Goal: Information Seeking & Learning: Understand process/instructions

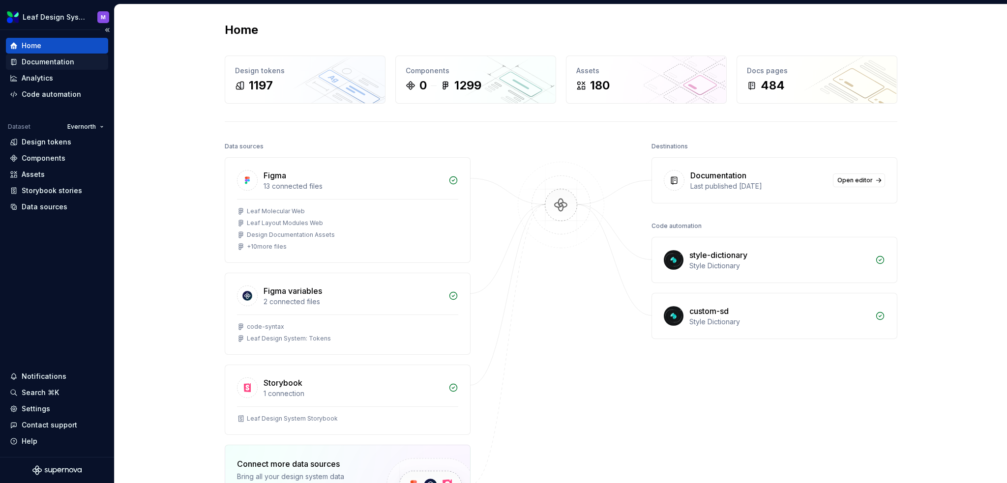
click at [58, 62] on div "Documentation" at bounding box center [48, 62] width 53 height 10
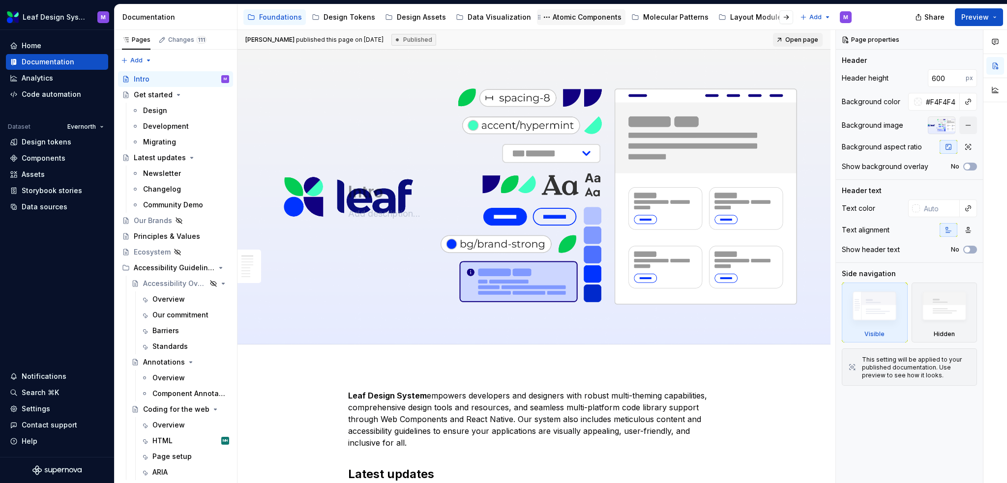
click at [552, 17] on div "Atomic Components" at bounding box center [586, 17] width 69 height 10
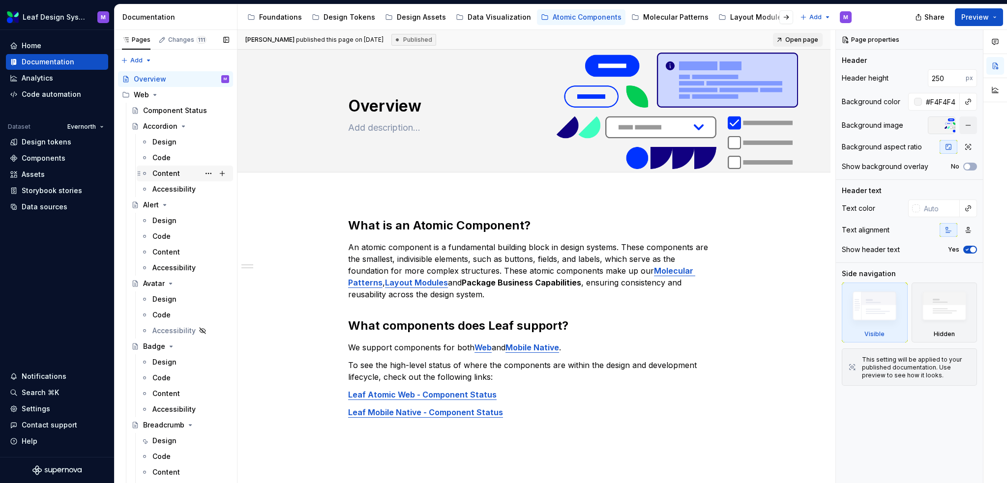
click at [164, 171] on div "Content" at bounding box center [166, 174] width 28 height 10
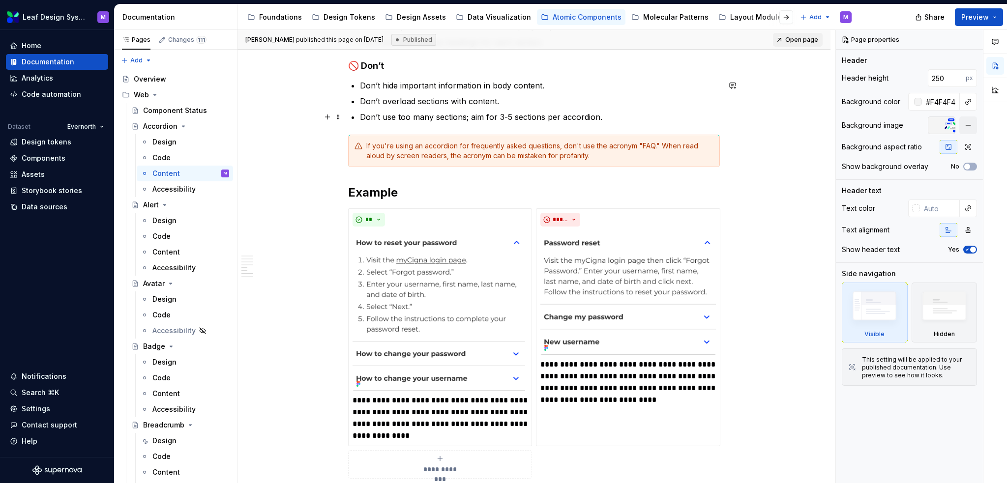
scroll to position [393, 0]
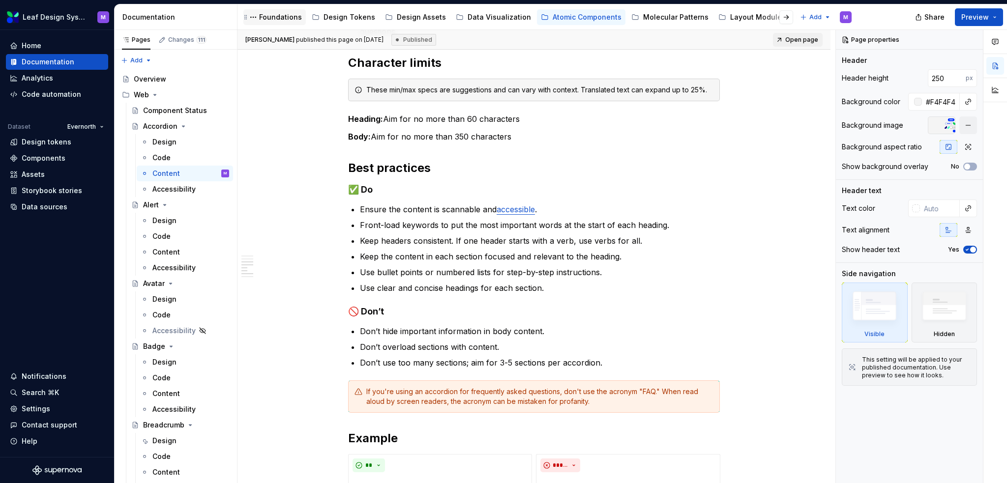
click at [275, 17] on div "Foundations" at bounding box center [280, 17] width 43 height 10
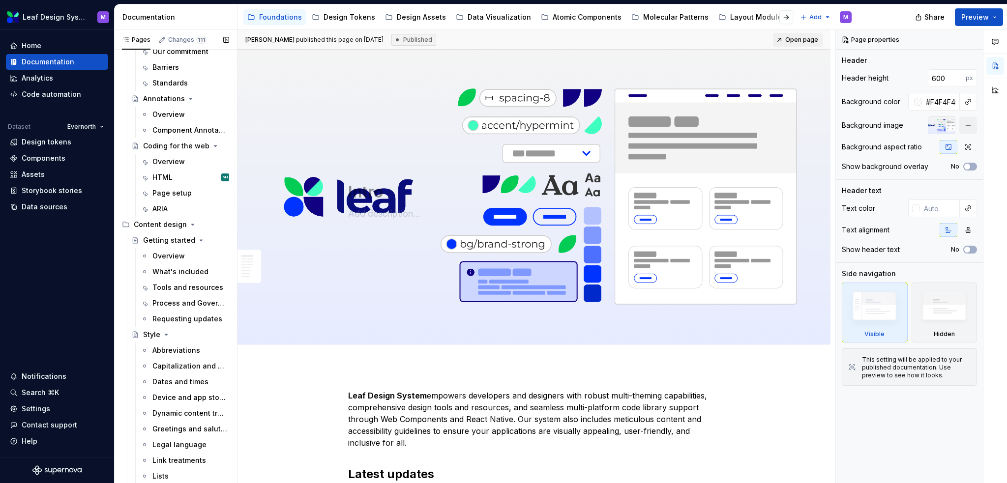
scroll to position [344, 0]
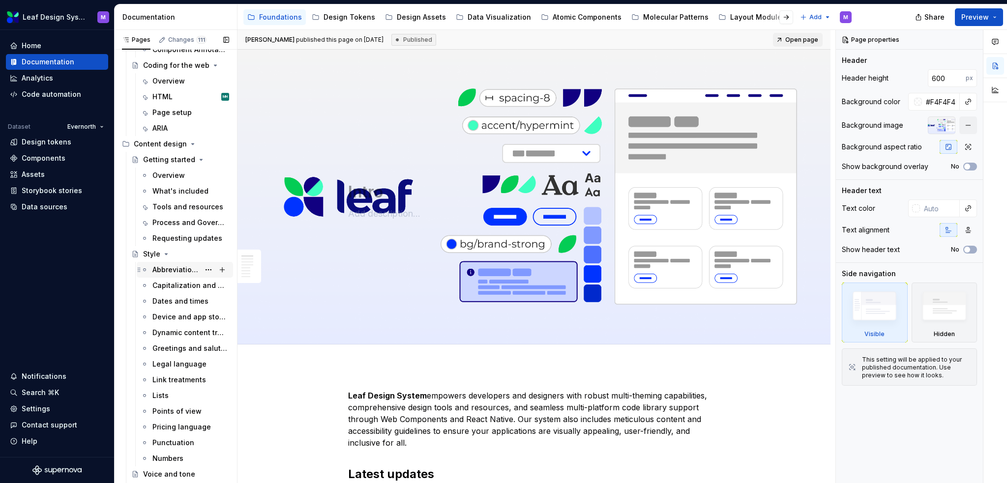
click at [165, 275] on div "Abbreviations" at bounding box center [190, 270] width 77 height 14
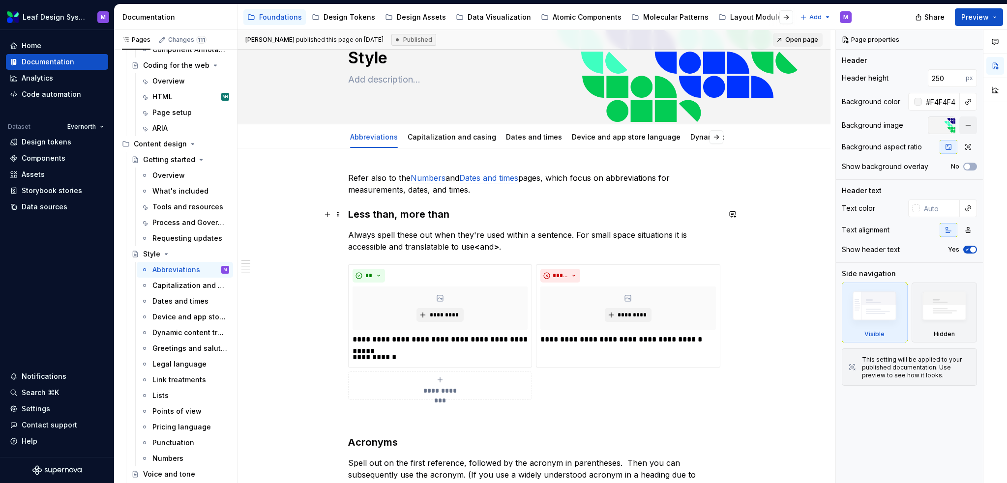
scroll to position [98, 0]
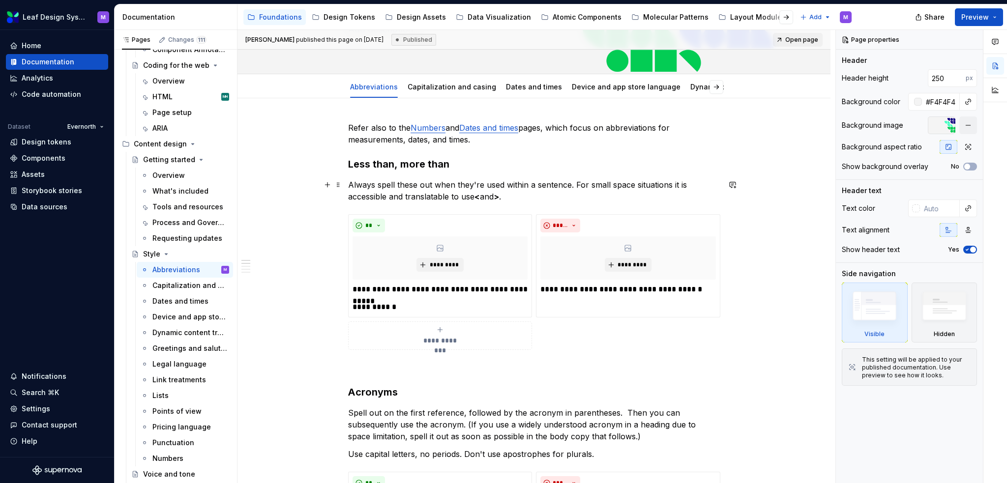
click at [519, 198] on p "Always spell these out when they're used within a sentence. For small space sit…" at bounding box center [534, 191] width 372 height 24
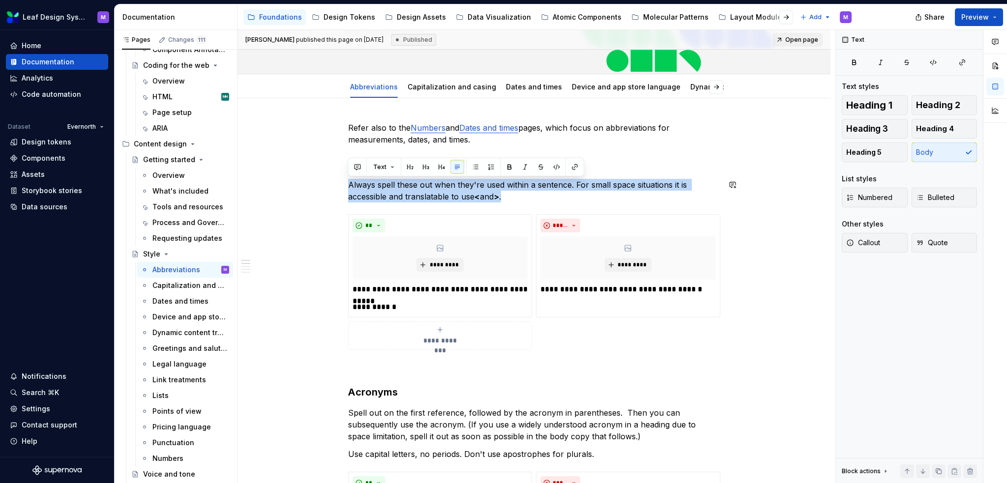
drag, startPoint x: 511, startPoint y: 199, endPoint x: 329, endPoint y: 173, distance: 183.7
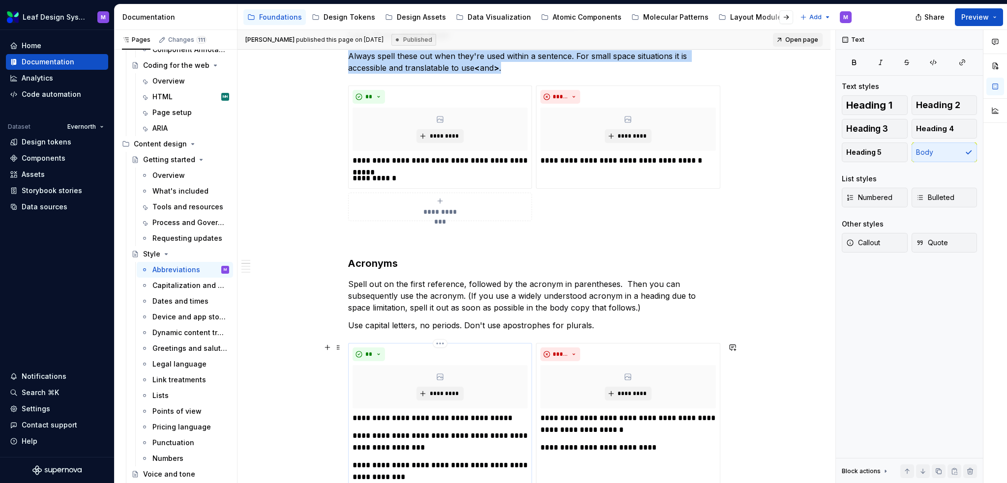
scroll to position [295, 0]
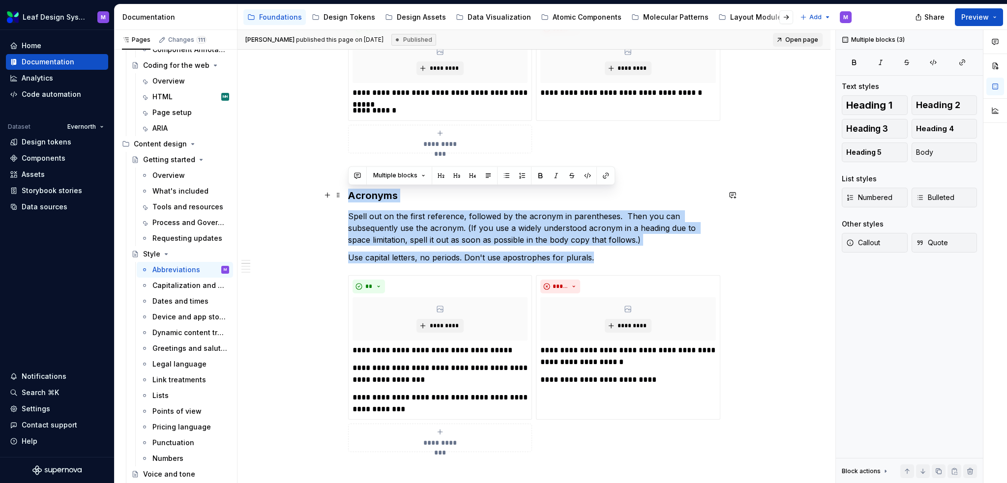
drag, startPoint x: 542, startPoint y: 255, endPoint x: 300, endPoint y: 198, distance: 247.9
copy div "Acronyms Spell out on the first reference, followed by the acronym in parenthes…"
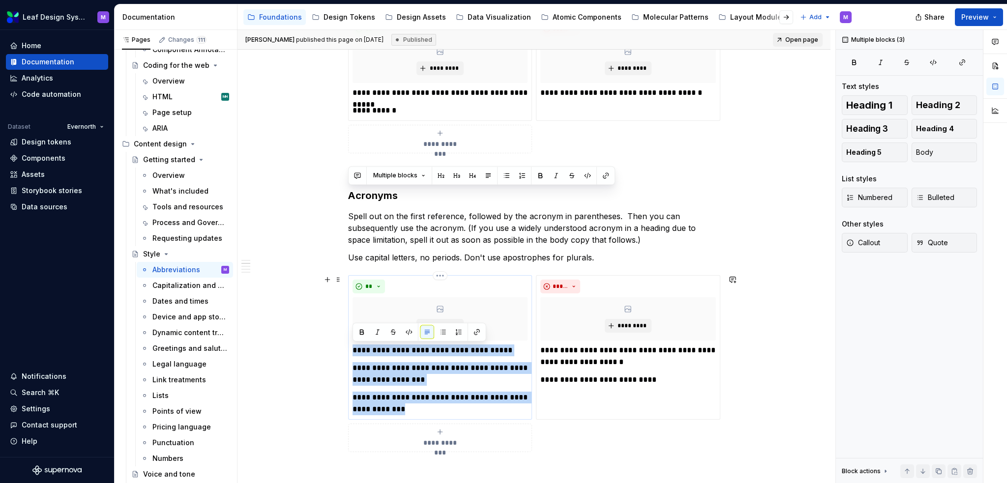
drag, startPoint x: 432, startPoint y: 413, endPoint x: 350, endPoint y: 348, distance: 103.9
click at [350, 348] on div "**********" at bounding box center [440, 347] width 184 height 145
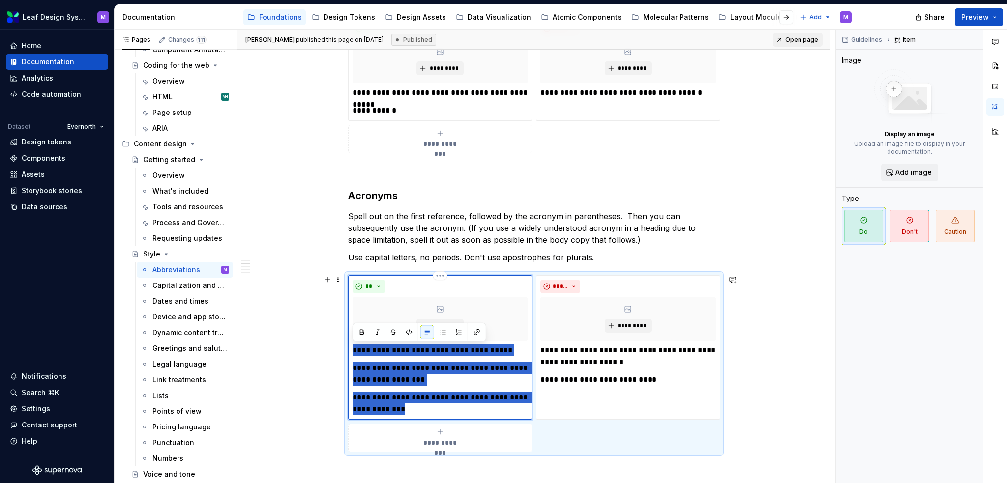
click at [412, 395] on p "**********" at bounding box center [439, 404] width 175 height 24
drag, startPoint x: 420, startPoint y: 411, endPoint x: 350, endPoint y: 351, distance: 92.3
click at [350, 351] on div "**********" at bounding box center [440, 347] width 184 height 145
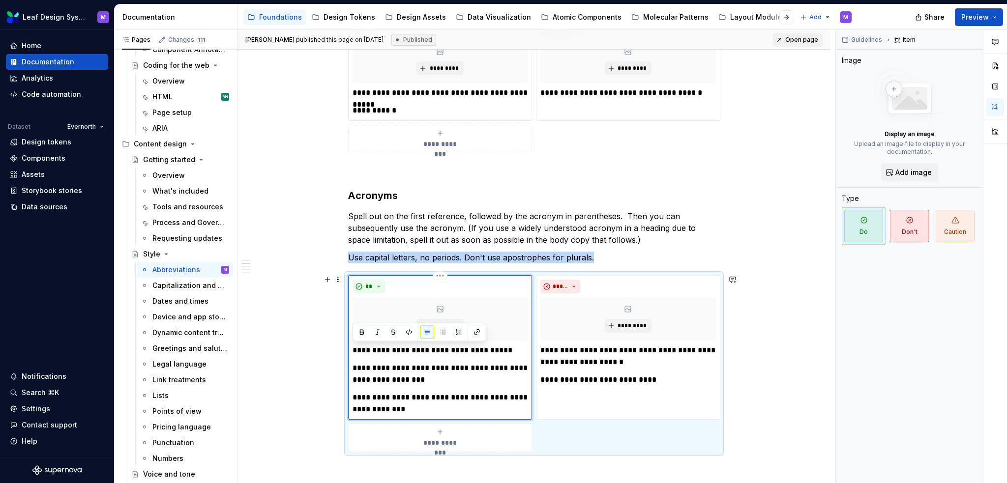
click at [458, 281] on div "**" at bounding box center [439, 287] width 175 height 14
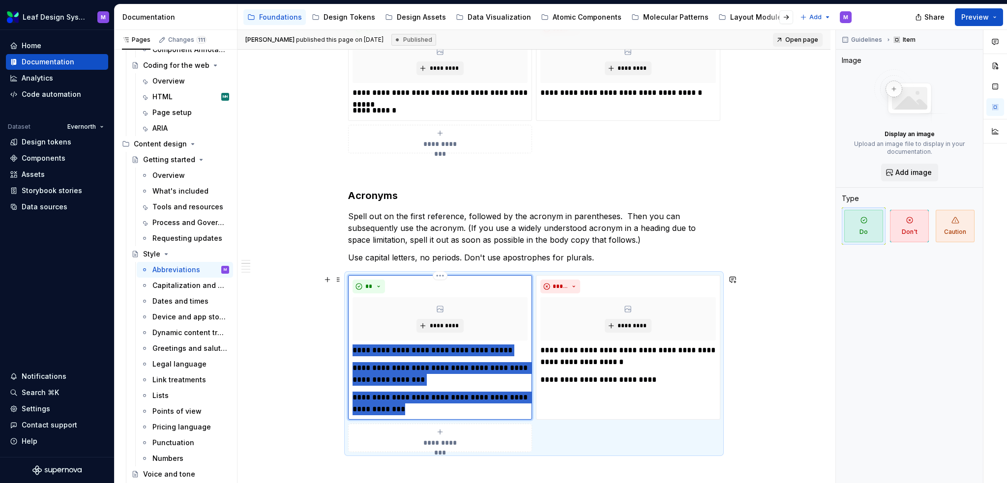
click at [512, 363] on p "**********" at bounding box center [439, 374] width 175 height 24
click at [494, 379] on p "**********" at bounding box center [439, 374] width 175 height 24
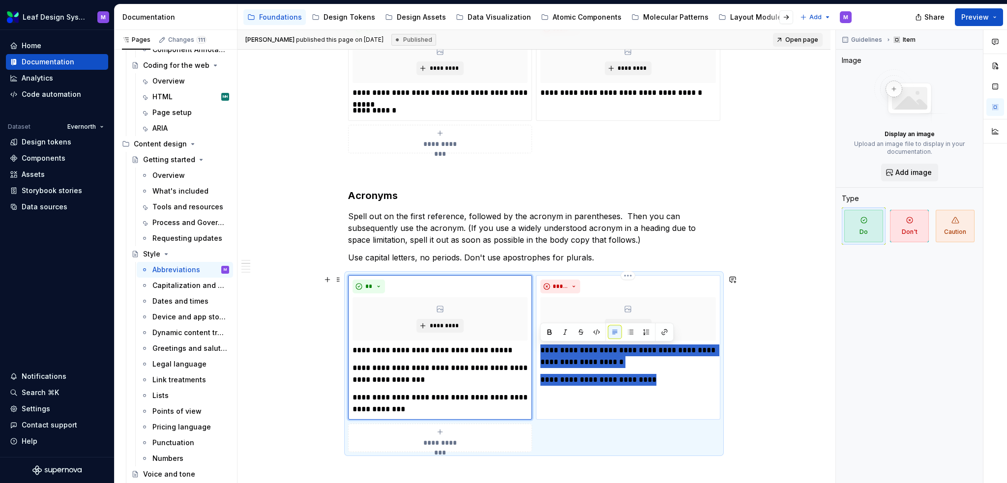
drag, startPoint x: 598, startPoint y: 369, endPoint x: 536, endPoint y: 347, distance: 65.9
click at [536, 347] on div "**********" at bounding box center [628, 347] width 184 height 145
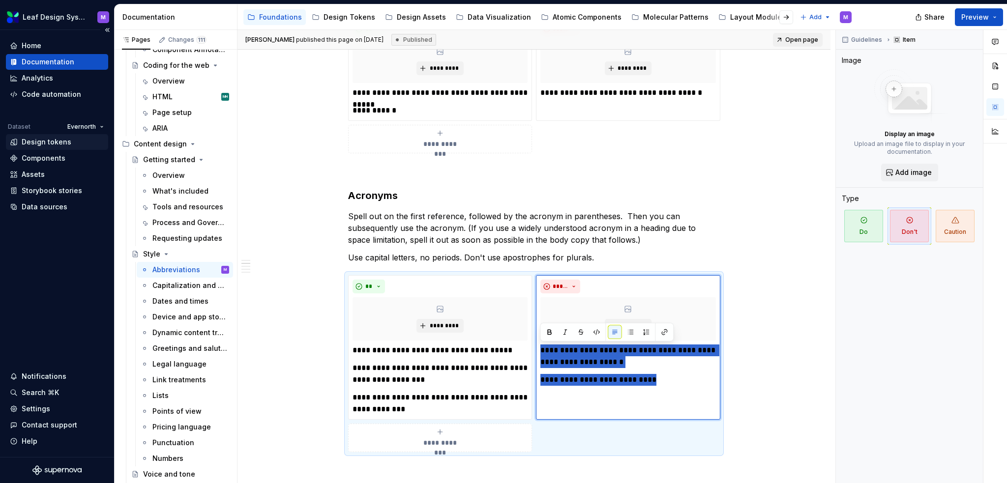
click at [29, 137] on div "Design tokens" at bounding box center [47, 142] width 50 height 10
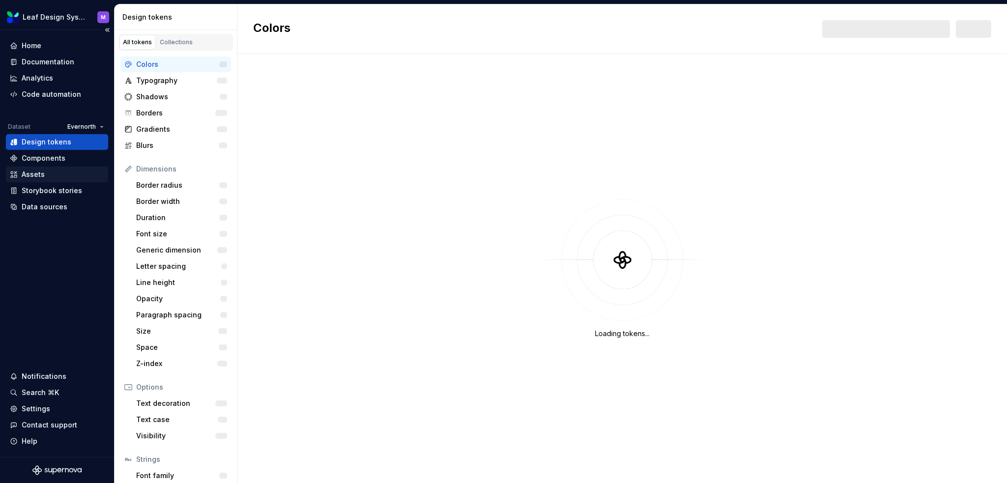
click at [33, 172] on div "Assets" at bounding box center [33, 175] width 23 height 10
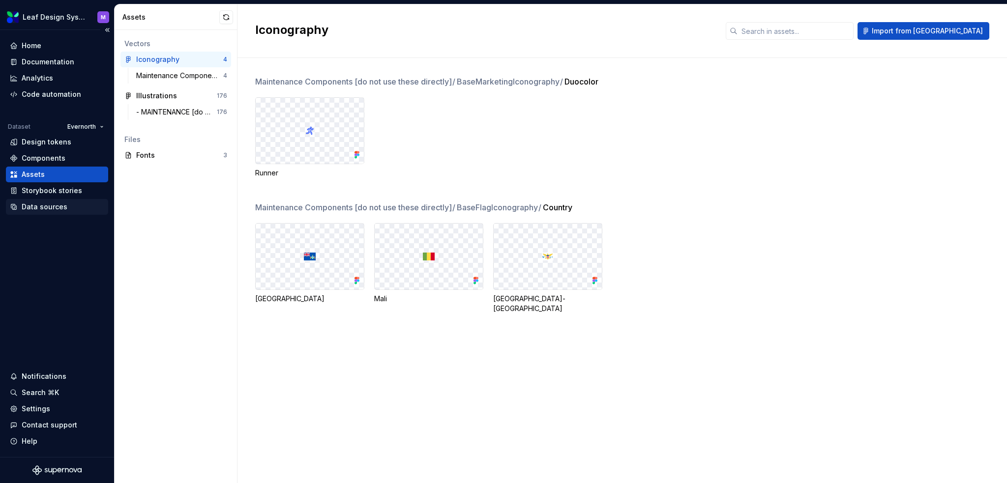
click at [33, 204] on div "Data sources" at bounding box center [45, 207] width 46 height 10
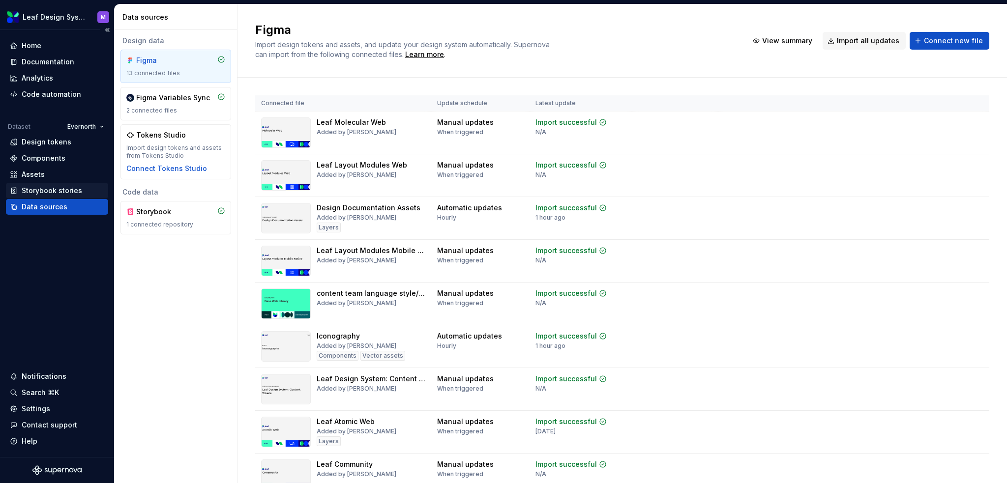
click at [31, 192] on div "Storybook stories" at bounding box center [52, 191] width 60 height 10
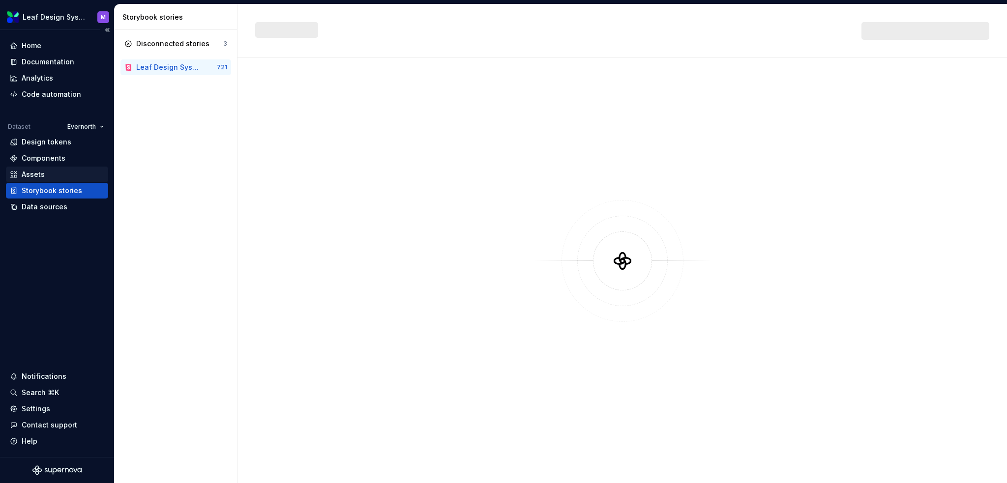
click at [36, 174] on div "Assets" at bounding box center [33, 175] width 23 height 10
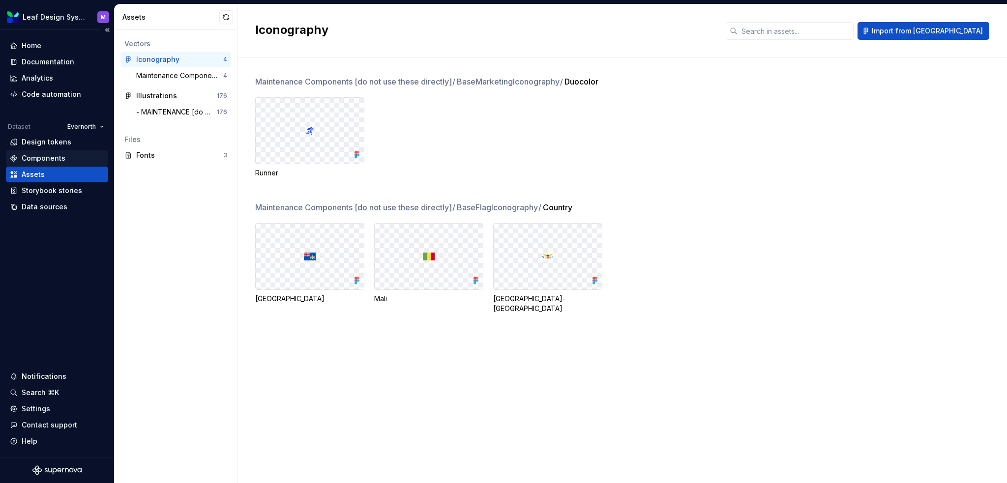
click at [37, 162] on div "Components" at bounding box center [44, 158] width 44 height 10
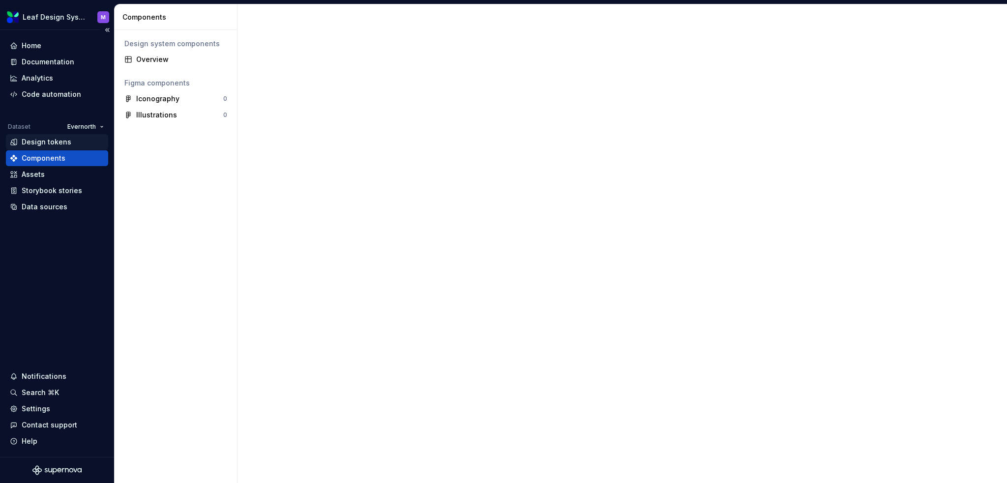
click at [43, 147] on div "Design tokens" at bounding box center [57, 142] width 102 height 16
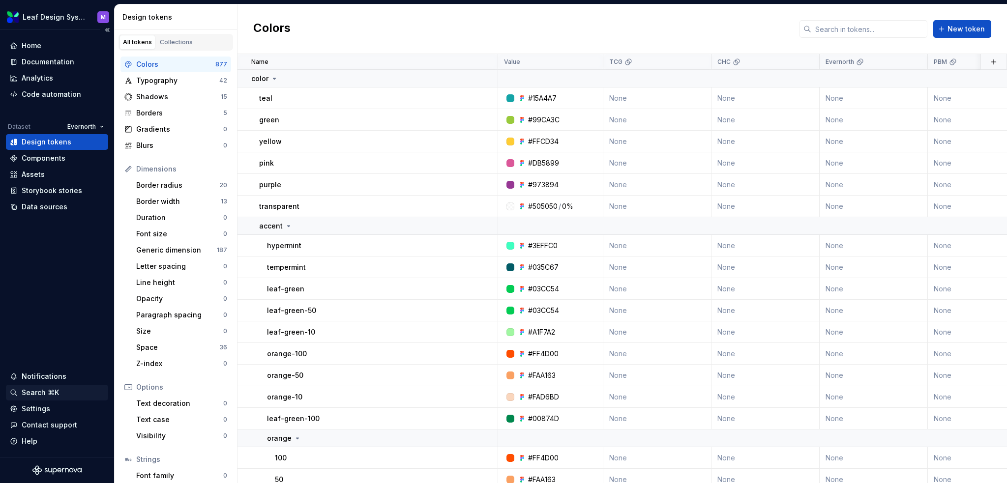
click at [47, 394] on div "Search ⌘K" at bounding box center [40, 393] width 37 height 10
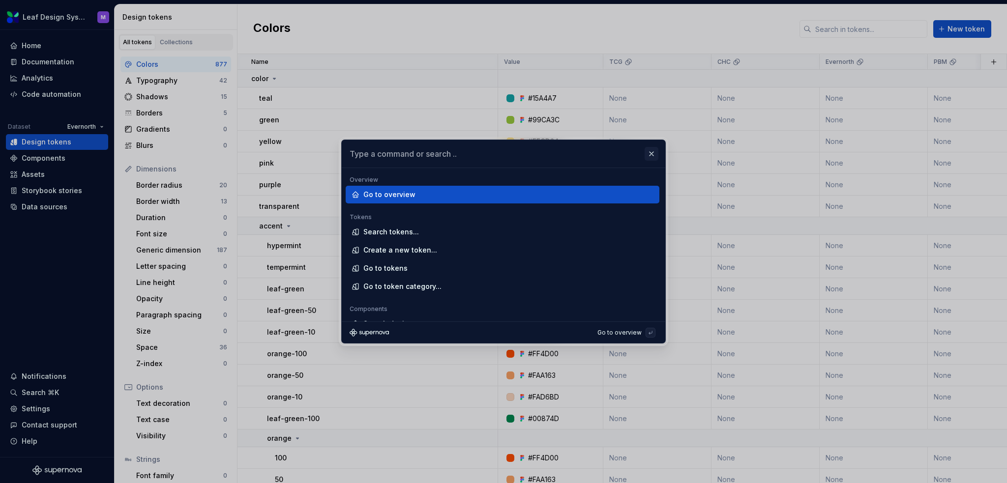
click at [652, 151] on button "button" at bounding box center [651, 154] width 14 height 14
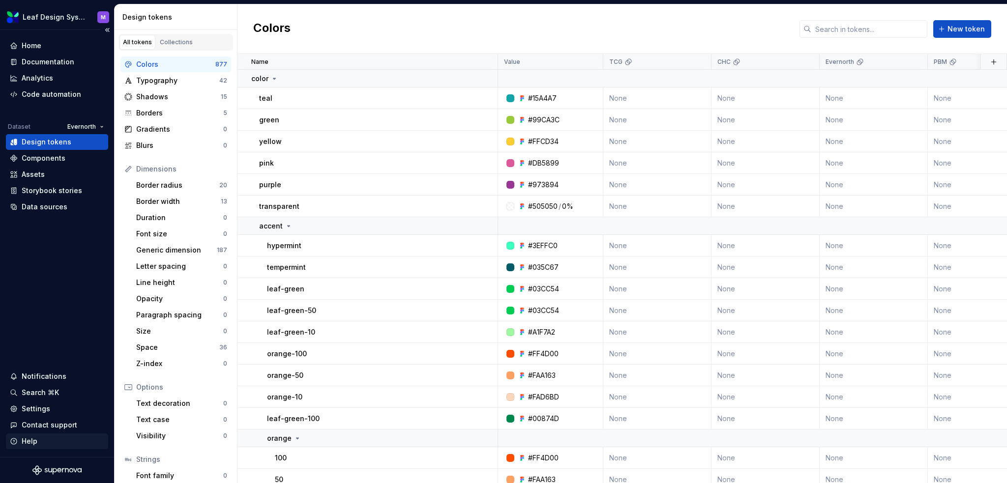
click at [24, 444] on div "Help" at bounding box center [30, 441] width 16 height 10
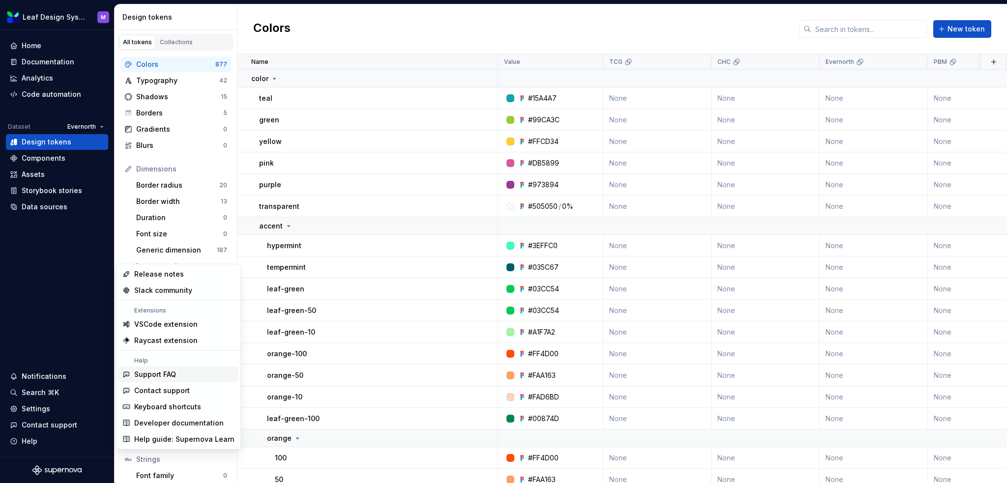
click at [156, 373] on div "Support FAQ" at bounding box center [155, 375] width 42 height 10
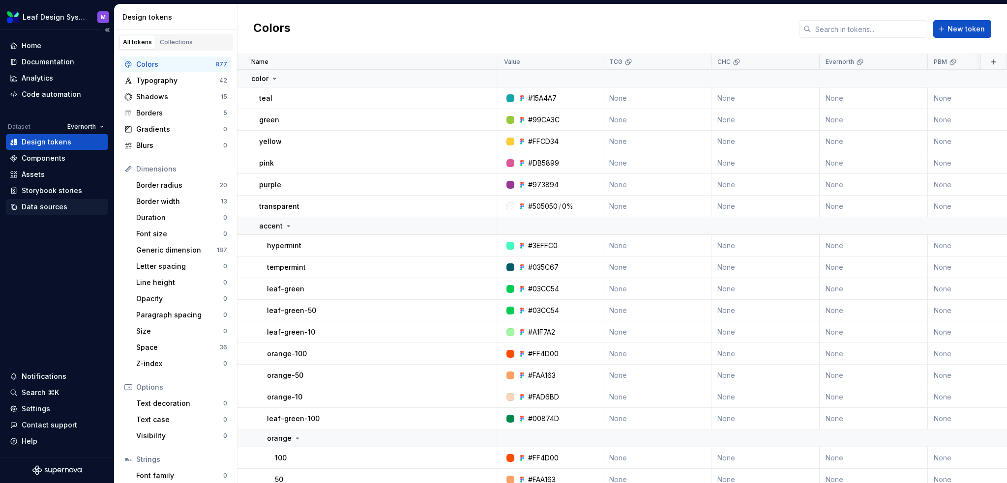
click at [31, 202] on div "Data sources" at bounding box center [45, 207] width 46 height 10
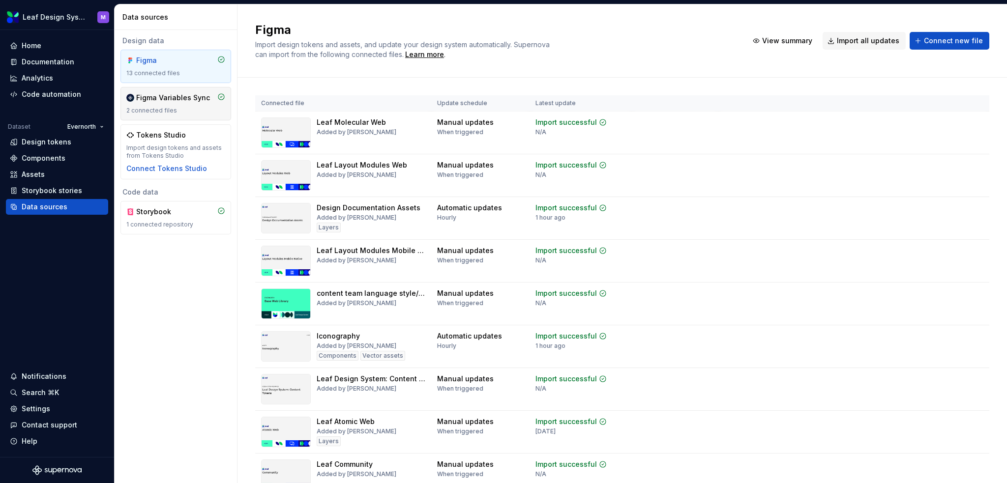
click at [155, 112] on div "2 connected files" at bounding box center [175, 111] width 99 height 8
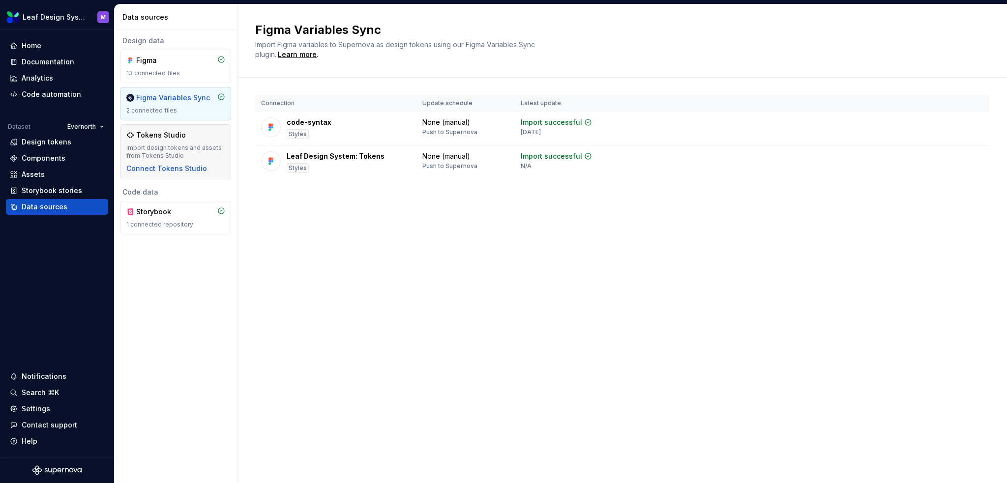
click at [152, 144] on div "Import design tokens and assets from Tokens Studio" at bounding box center [175, 152] width 99 height 16
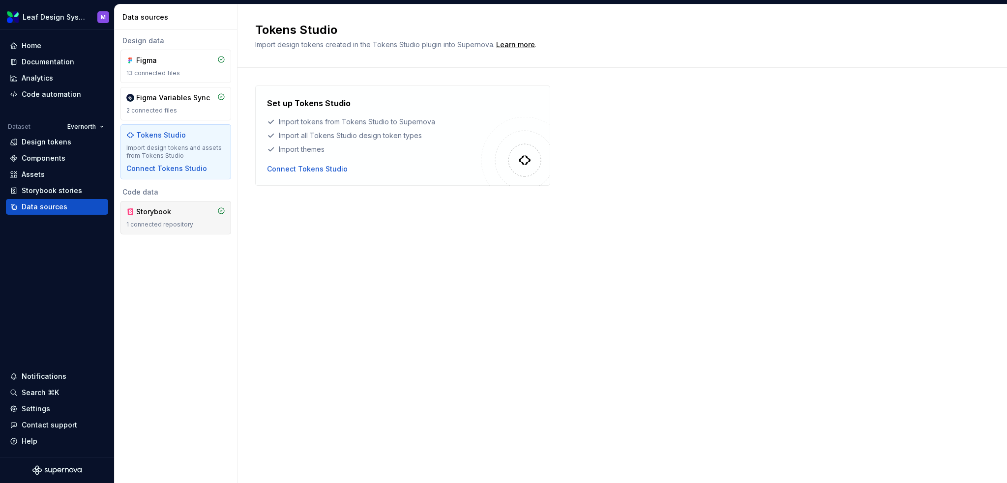
click at [162, 210] on div "Storybook" at bounding box center [159, 212] width 47 height 10
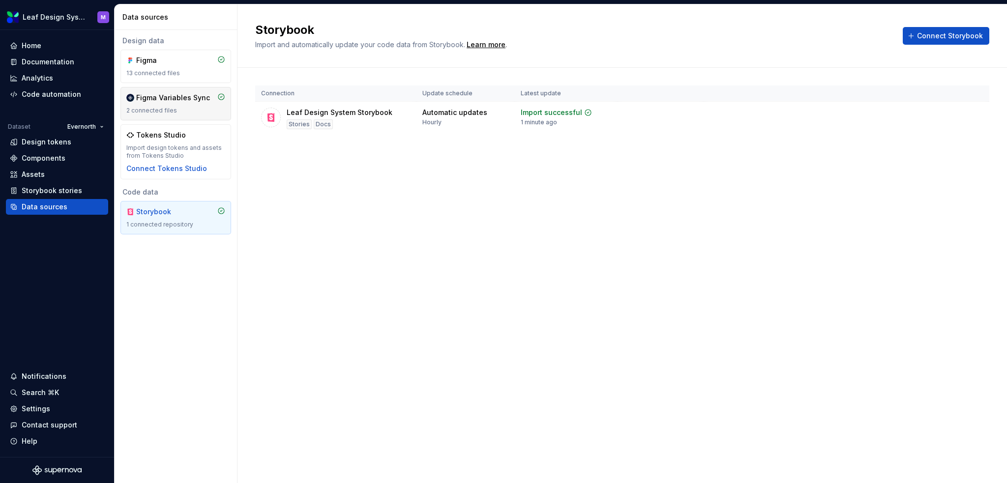
click at [161, 103] on div "Figma Variables Sync 2 connected files" at bounding box center [175, 104] width 99 height 22
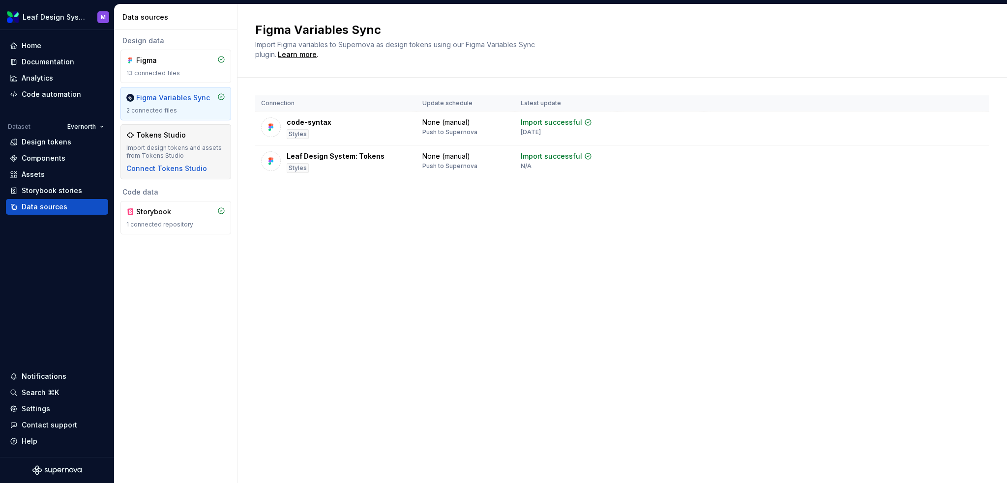
click at [160, 133] on div "Tokens Studio" at bounding box center [161, 135] width 50 height 10
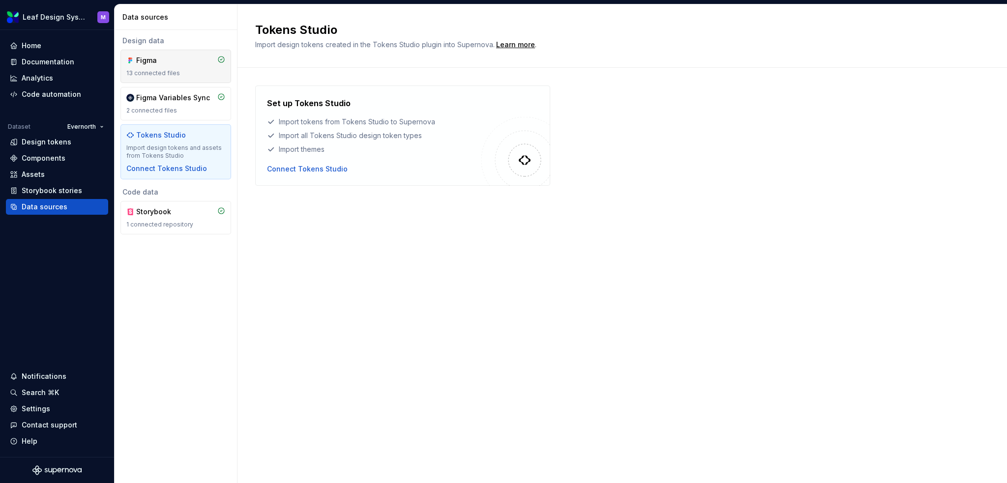
click at [165, 74] on div "13 connected files" at bounding box center [175, 73] width 99 height 8
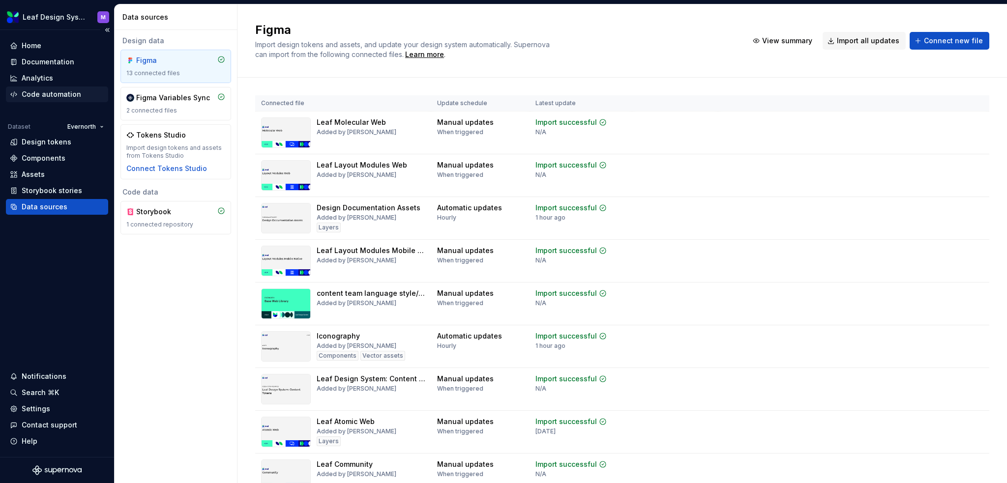
click at [49, 93] on div "Code automation" at bounding box center [51, 94] width 59 height 10
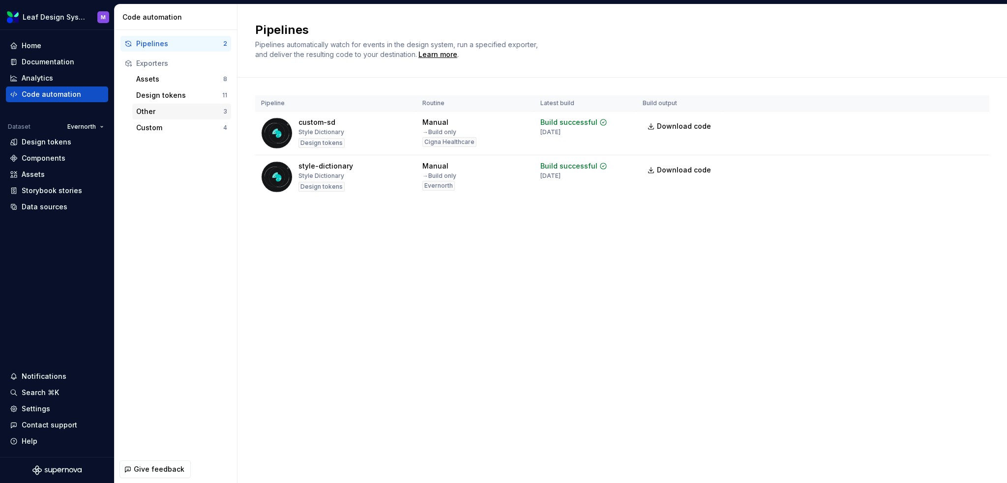
click at [160, 115] on div "Other" at bounding box center [179, 112] width 87 height 10
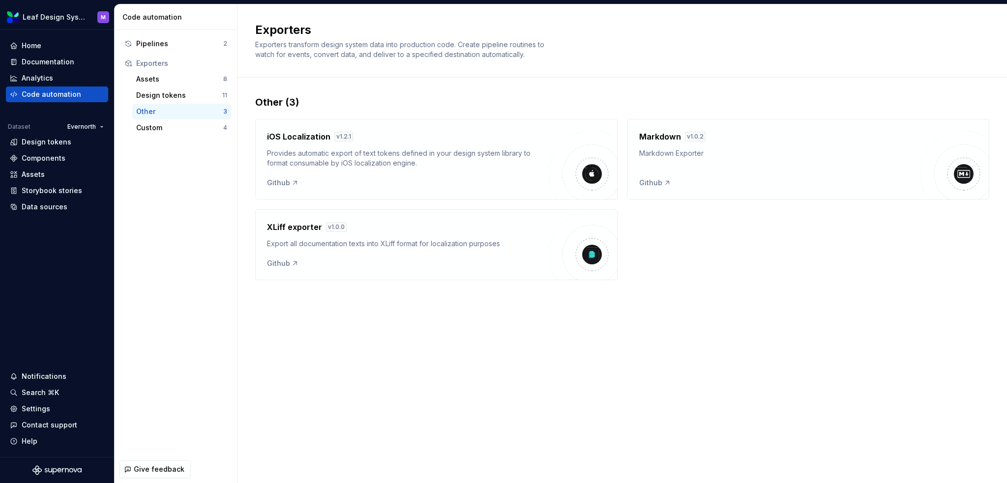
click at [666, 135] on h4 "Markdown" at bounding box center [660, 137] width 42 height 12
drag, startPoint x: 968, startPoint y: 176, endPoint x: 889, endPoint y: 180, distance: 79.3
click at [967, 175] on img at bounding box center [964, 174] width 20 height 20
click at [168, 129] on div "Custom" at bounding box center [179, 128] width 87 height 10
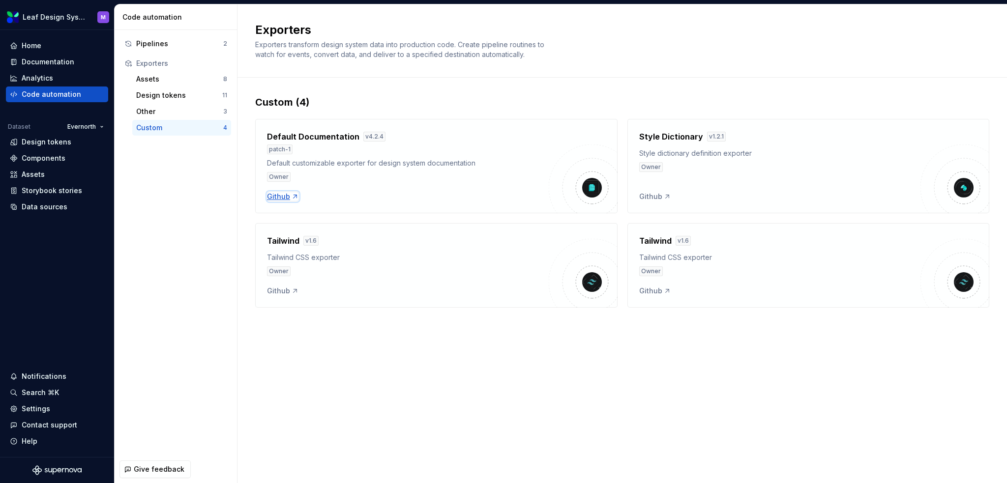
click at [278, 196] on div "Github" at bounding box center [283, 197] width 32 height 10
click at [191, 85] on div "Assets 8" at bounding box center [181, 79] width 99 height 16
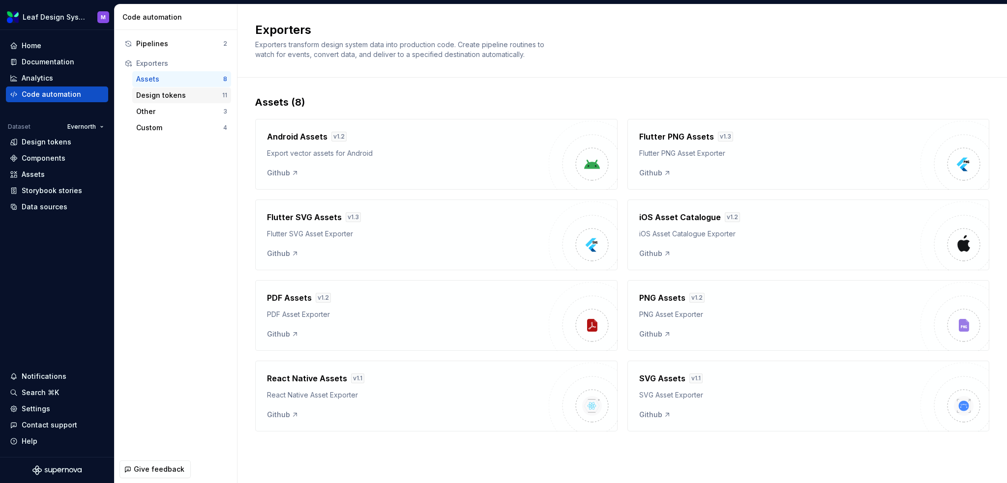
click at [188, 94] on div "Design tokens" at bounding box center [179, 95] width 86 height 10
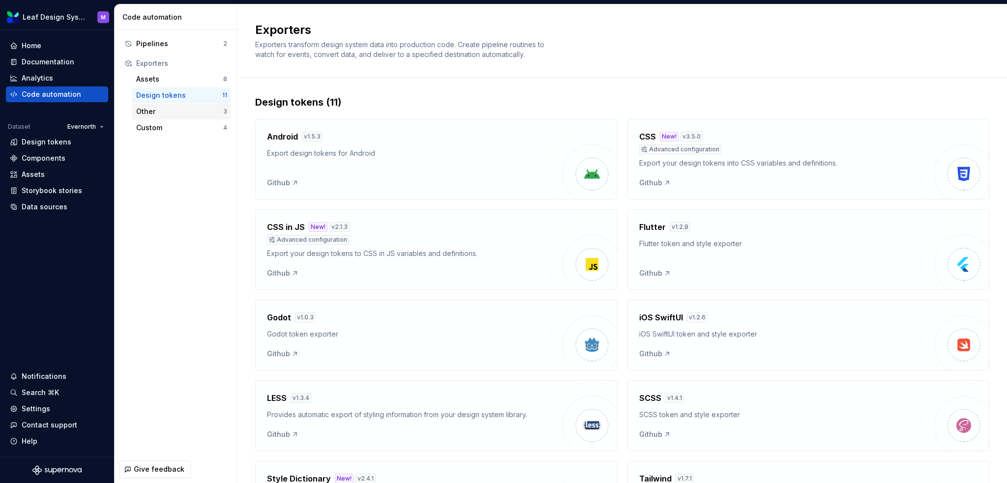
click at [182, 109] on div "Other" at bounding box center [179, 112] width 87 height 10
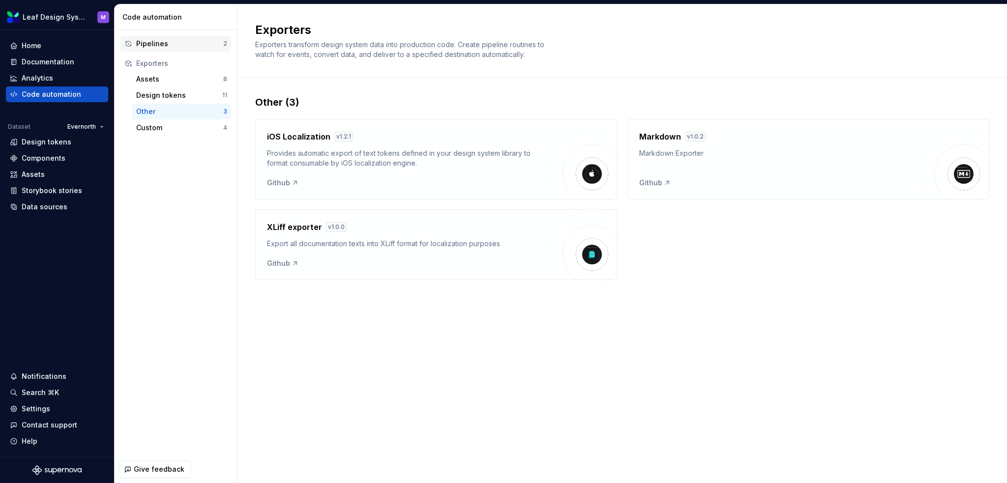
click at [187, 46] on div "Pipelines" at bounding box center [179, 44] width 87 height 10
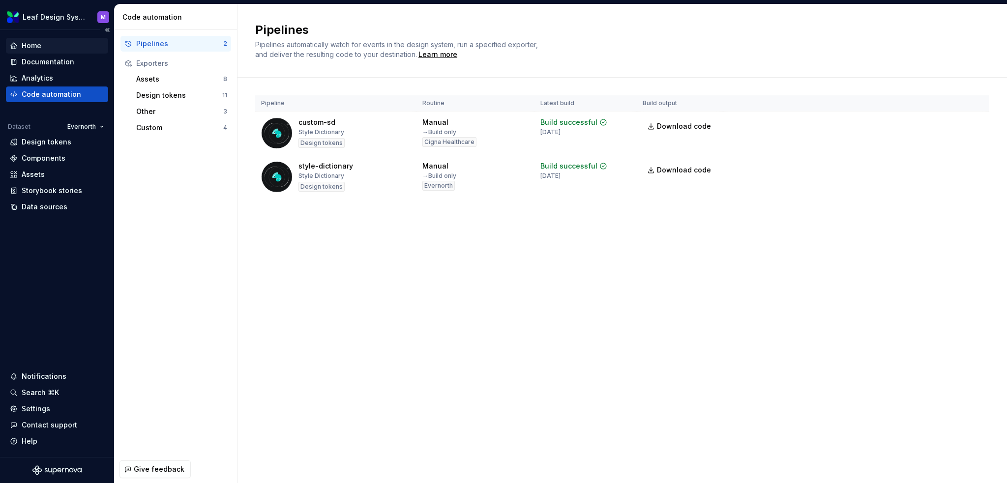
click at [22, 47] on div "Home" at bounding box center [32, 46] width 20 height 10
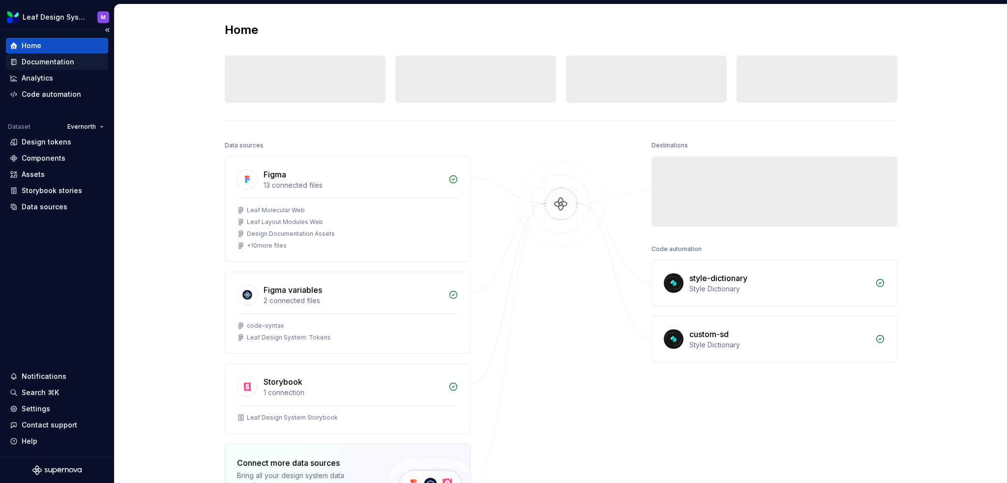
click at [57, 62] on div "Documentation" at bounding box center [48, 62] width 53 height 10
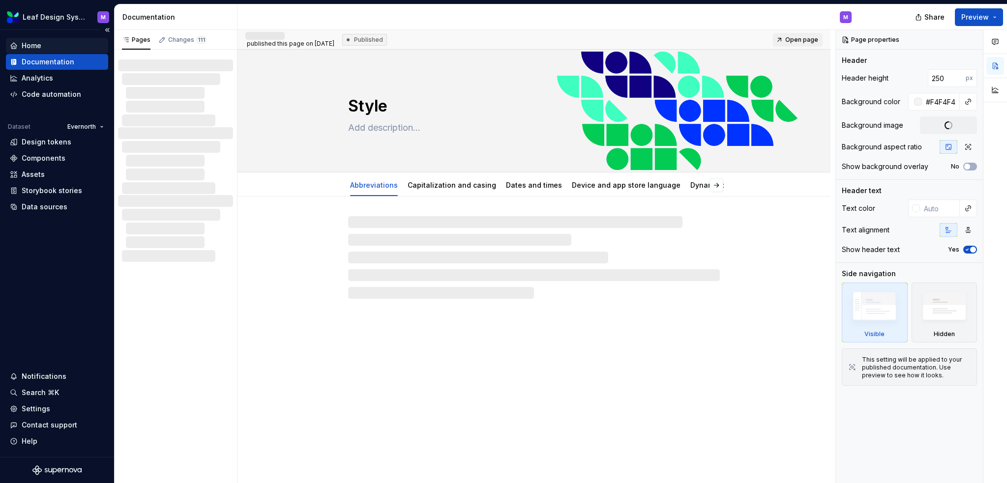
click at [49, 51] on div "Home" at bounding box center [57, 46] width 102 height 16
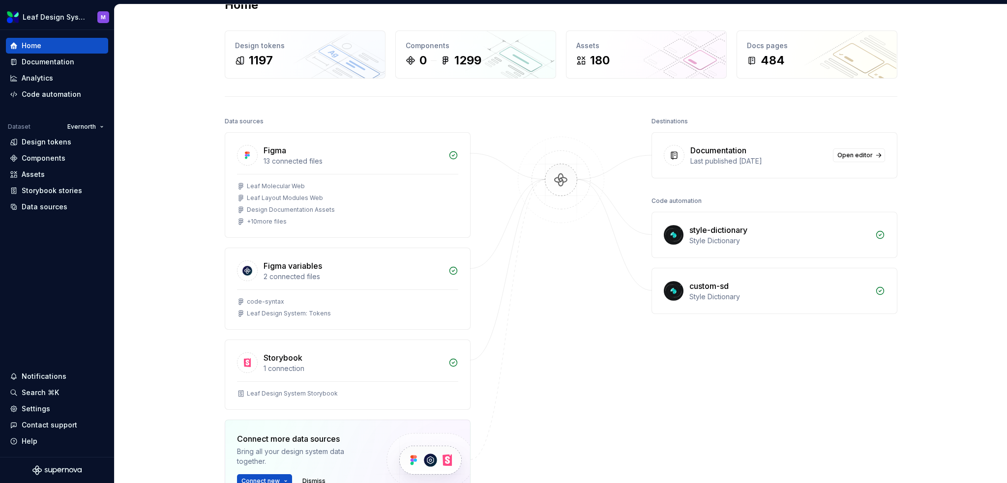
scroll to position [49, 0]
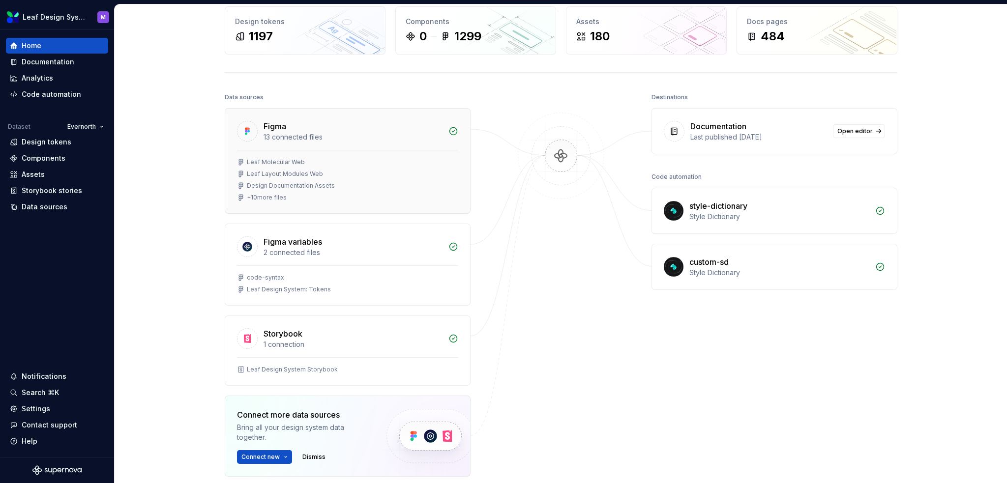
click at [225, 114] on div "Figma 13 connected files" at bounding box center [347, 129] width 245 height 41
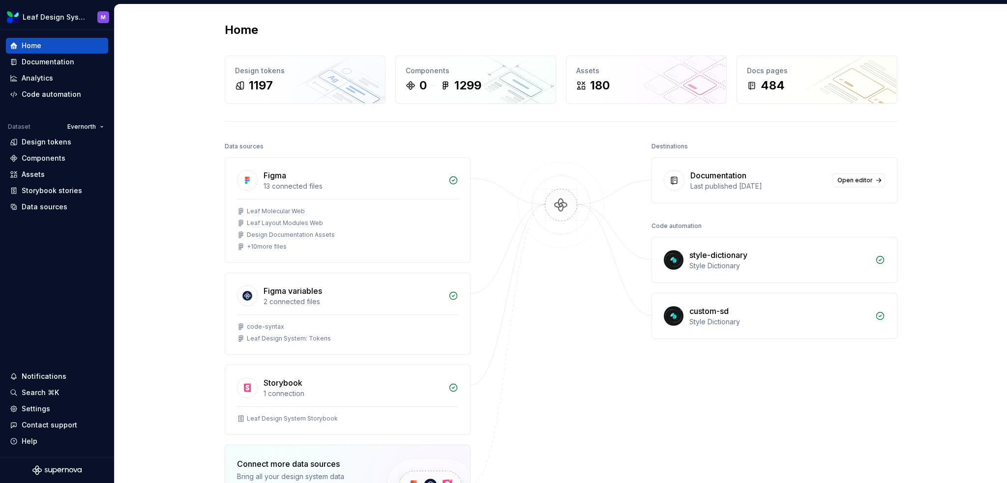
click at [813, 194] on div "Documentation Last published [DATE] Open editor" at bounding box center [774, 180] width 245 height 45
click at [851, 178] on span "Open editor" at bounding box center [854, 180] width 35 height 8
click at [68, 64] on div "Documentation" at bounding box center [48, 62] width 53 height 10
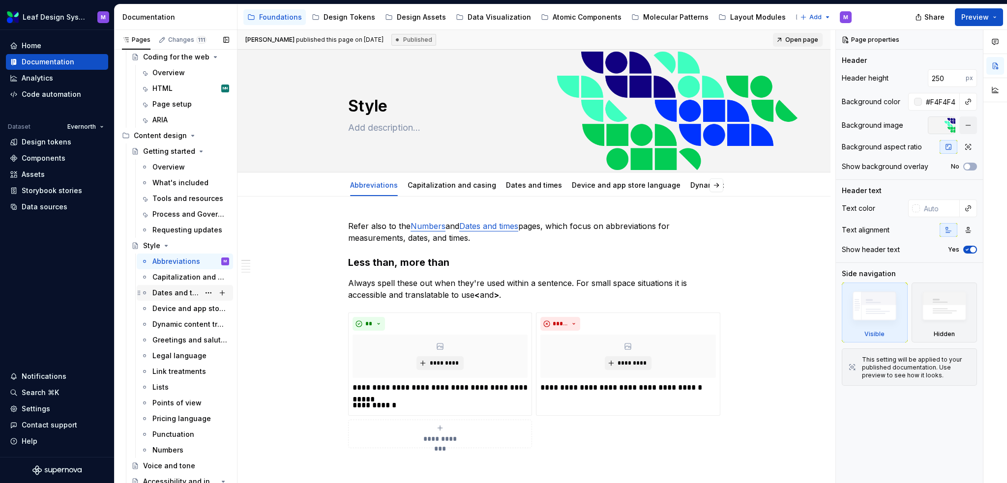
scroll to position [401, 0]
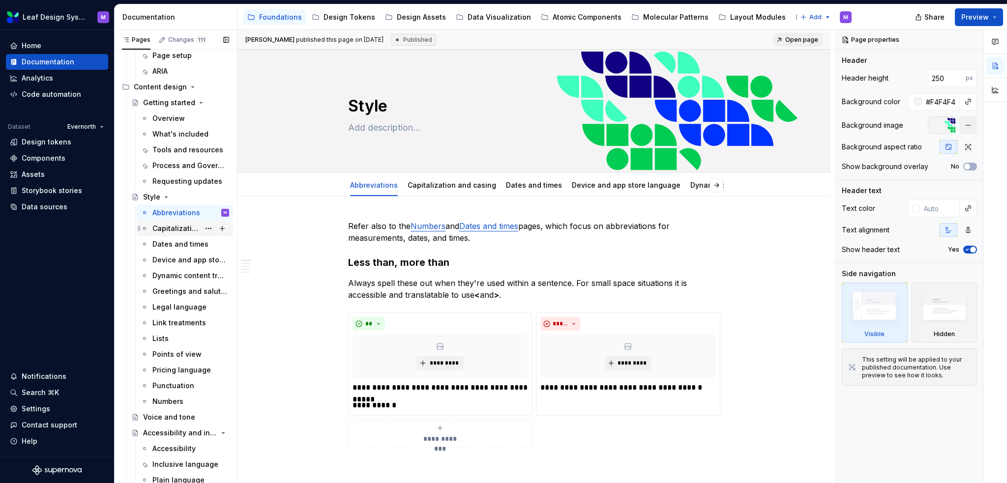
click at [185, 233] on div "Capitalization and casing" at bounding box center [190, 229] width 77 height 14
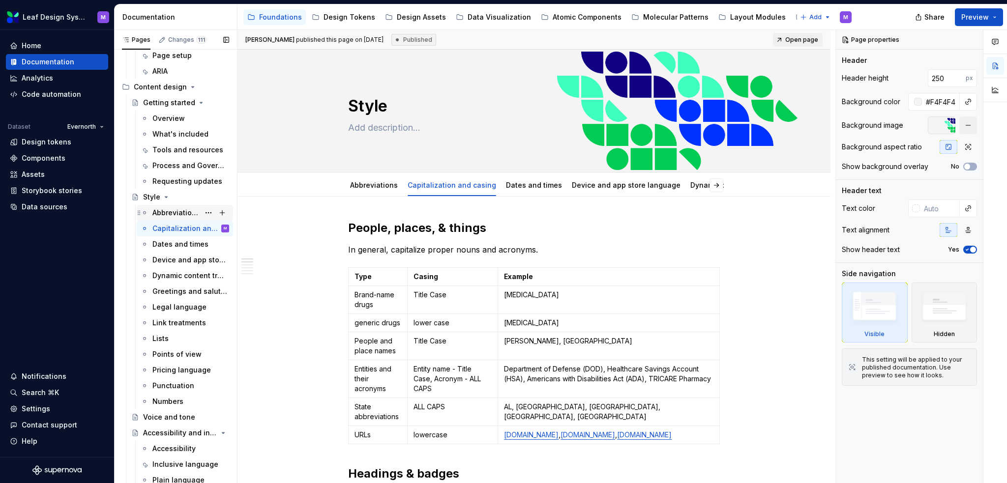
click at [177, 211] on div "Abbreviations" at bounding box center [175, 213] width 47 height 10
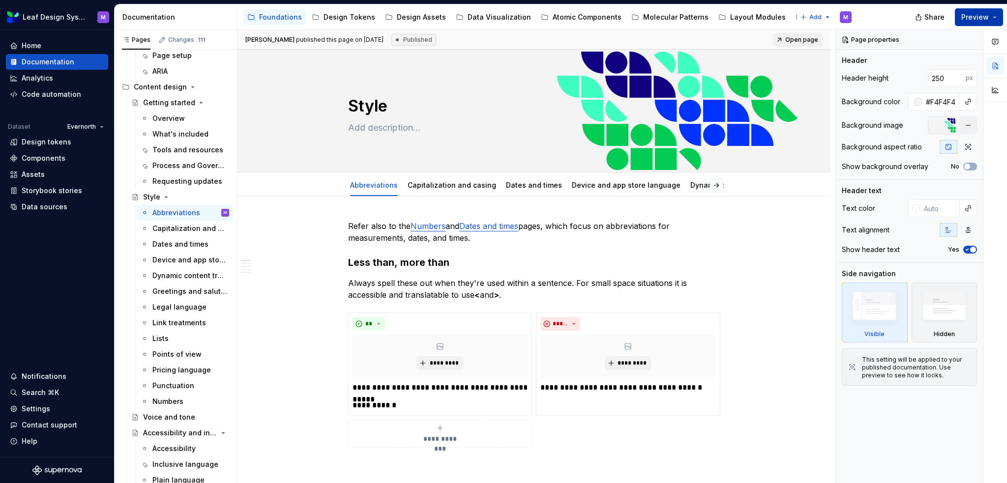
click at [993, 17] on button "Preview" at bounding box center [979, 17] width 48 height 18
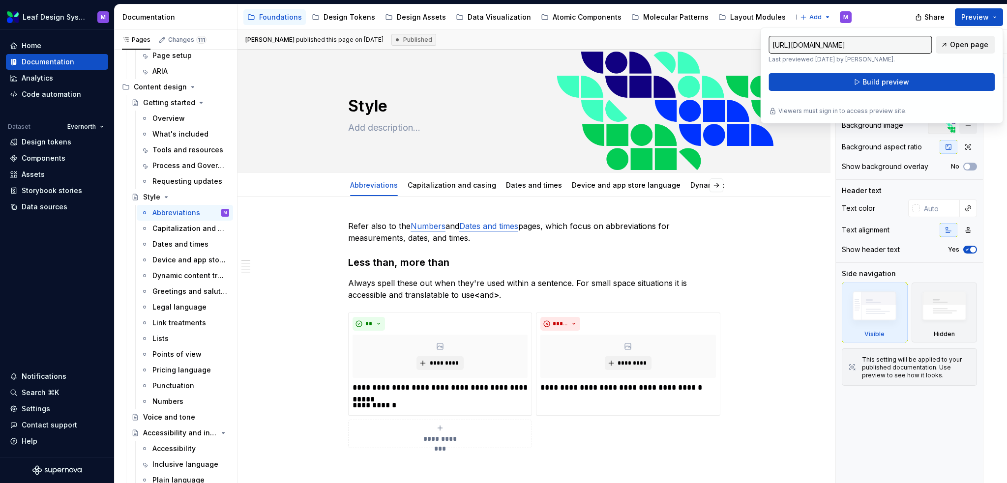
click at [965, 47] on span "Open page" at bounding box center [969, 45] width 38 height 10
type textarea "*"
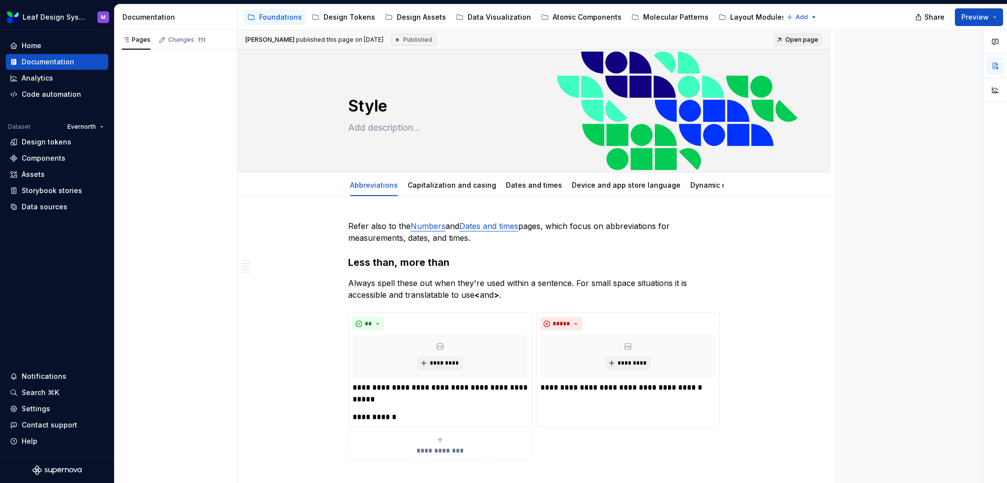
type textarea "*"
